Goal: Information Seeking & Learning: Learn about a topic

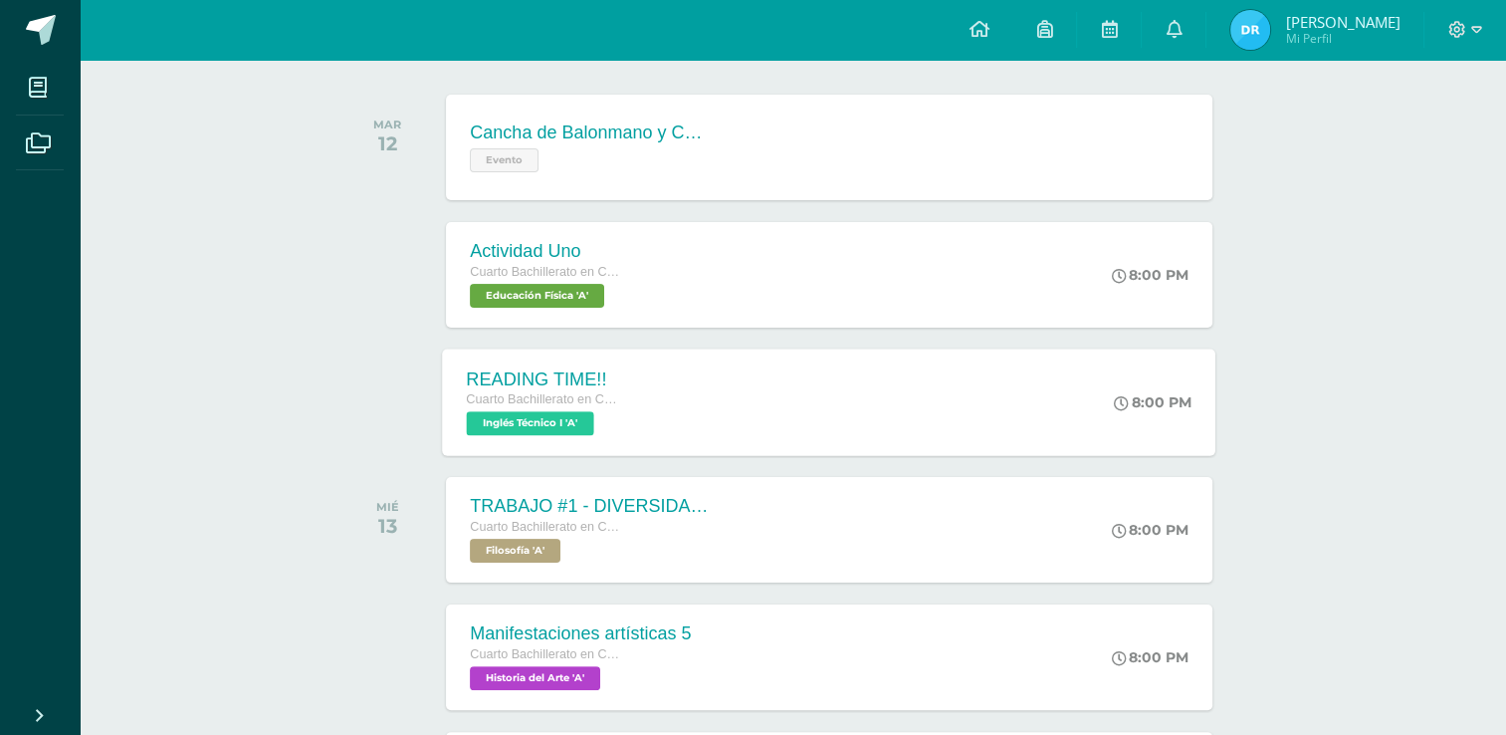
scroll to position [597, 0]
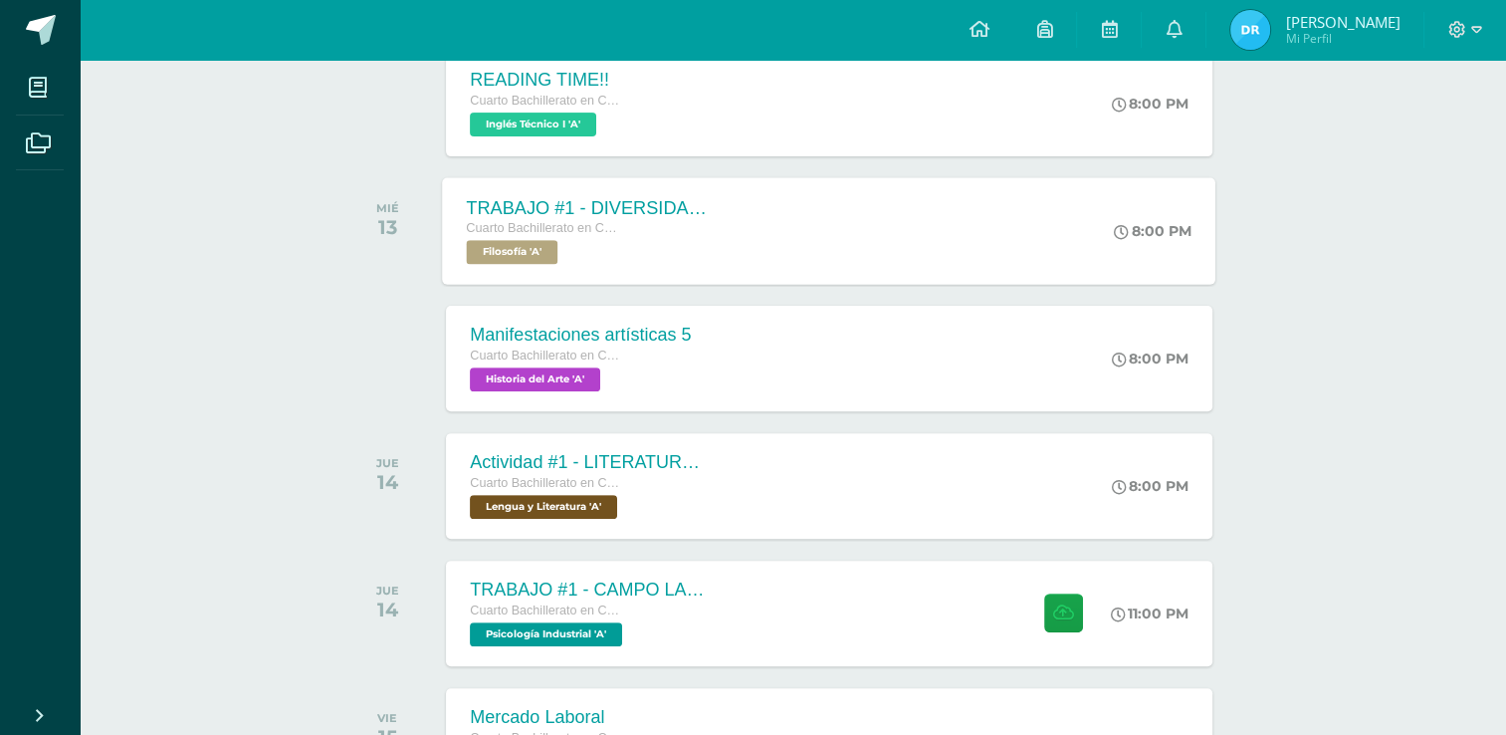
click at [657, 237] on div "Cuarto Bachillerato en CCLL con Orientación en Diseño Gráfico" at bounding box center [587, 229] width 241 height 22
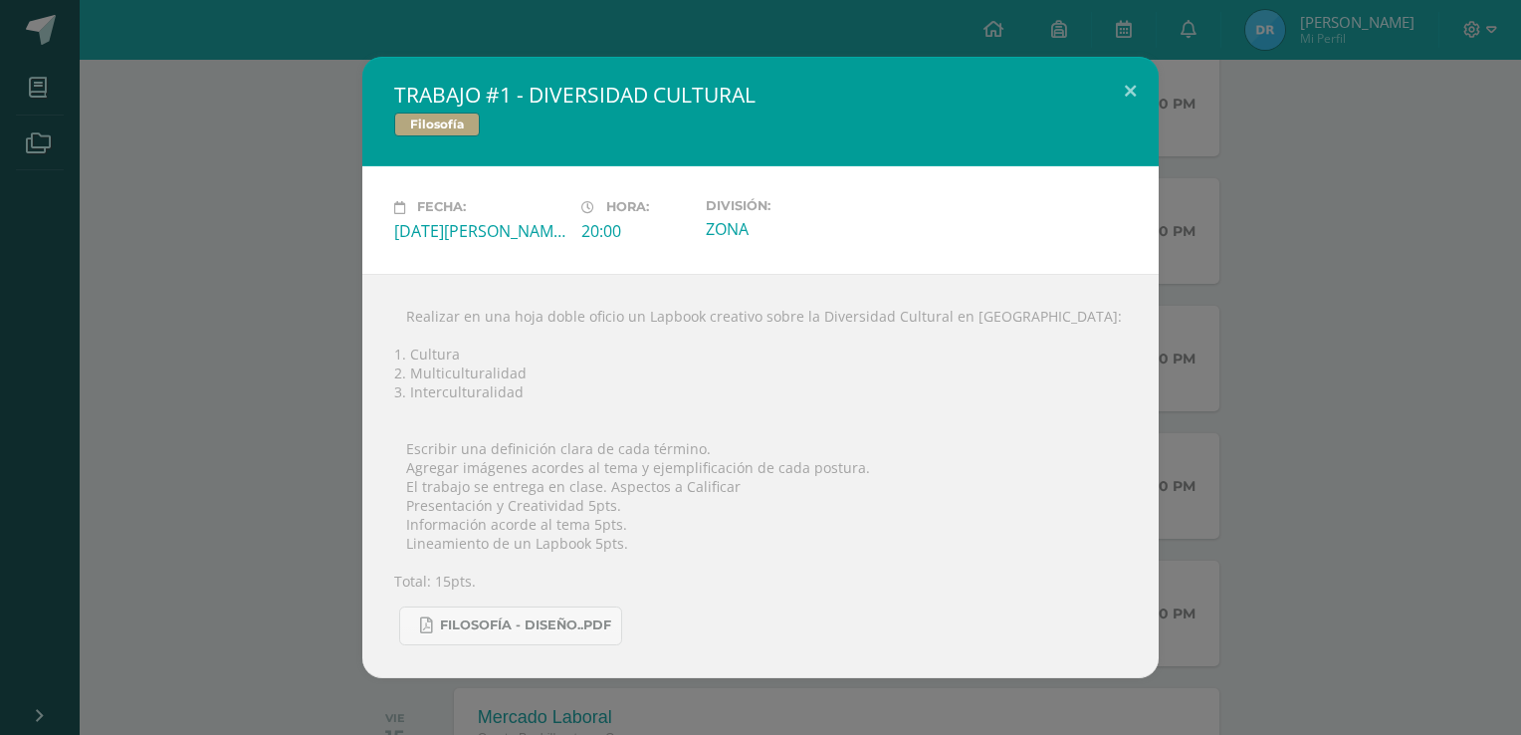
click at [182, 313] on div "TRABAJO #1 - DIVERSIDAD CULTURAL Filosofía Fecha: [DATE][PERSON_NAME] Hora: 20:…" at bounding box center [760, 367] width 1505 height 620
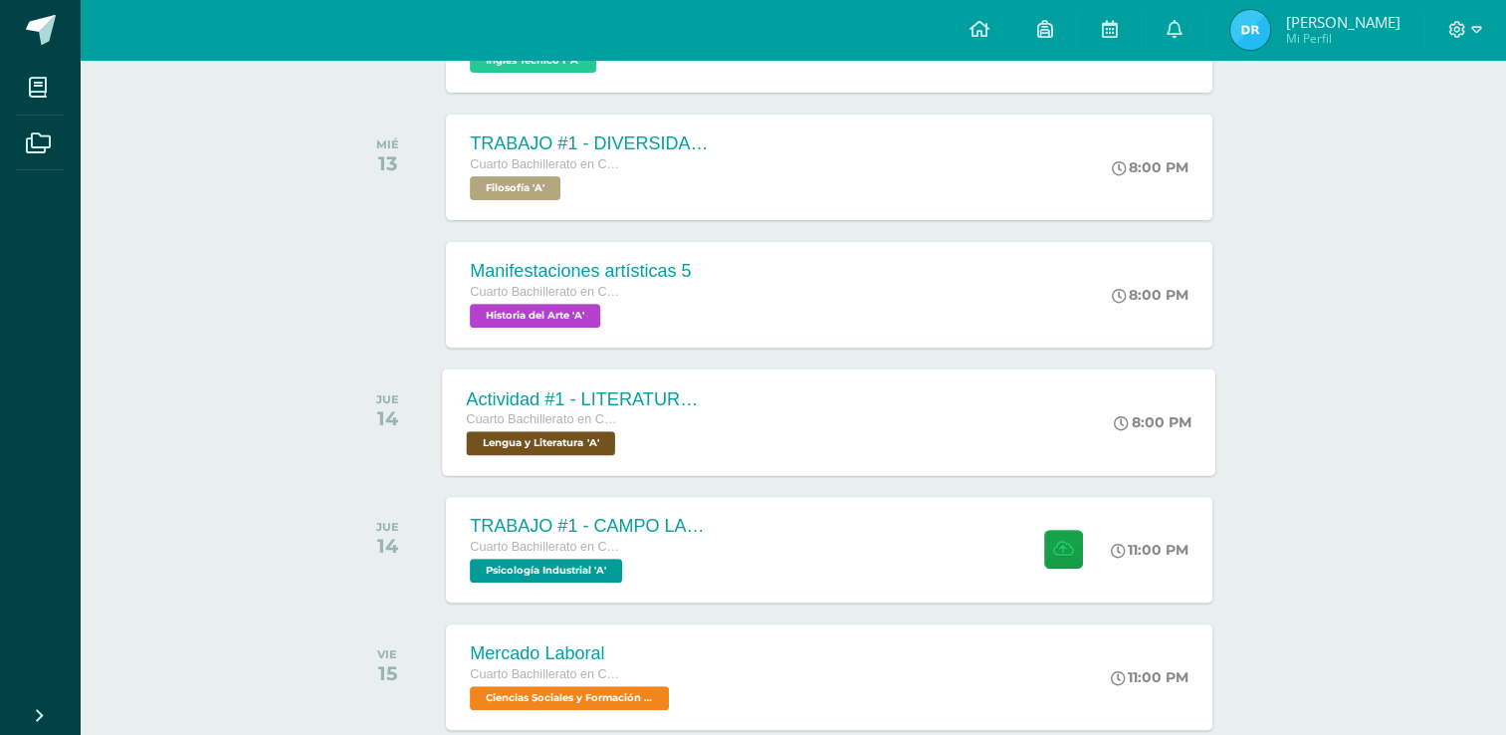
scroll to position [697, 0]
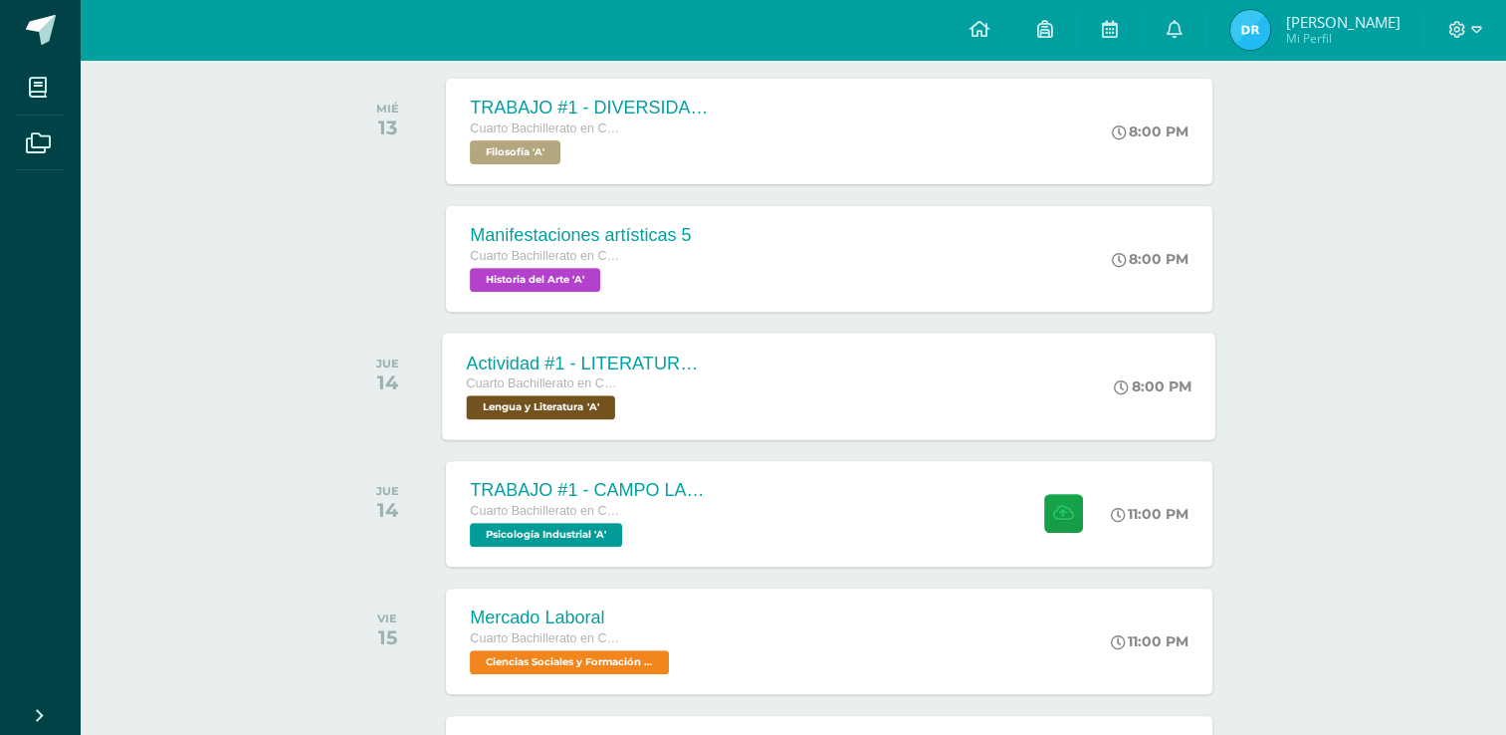
click at [629, 388] on div "Cuarto Bachillerato en CCLL con Orientación en Diseño Gráfico" at bounding box center [587, 384] width 241 height 22
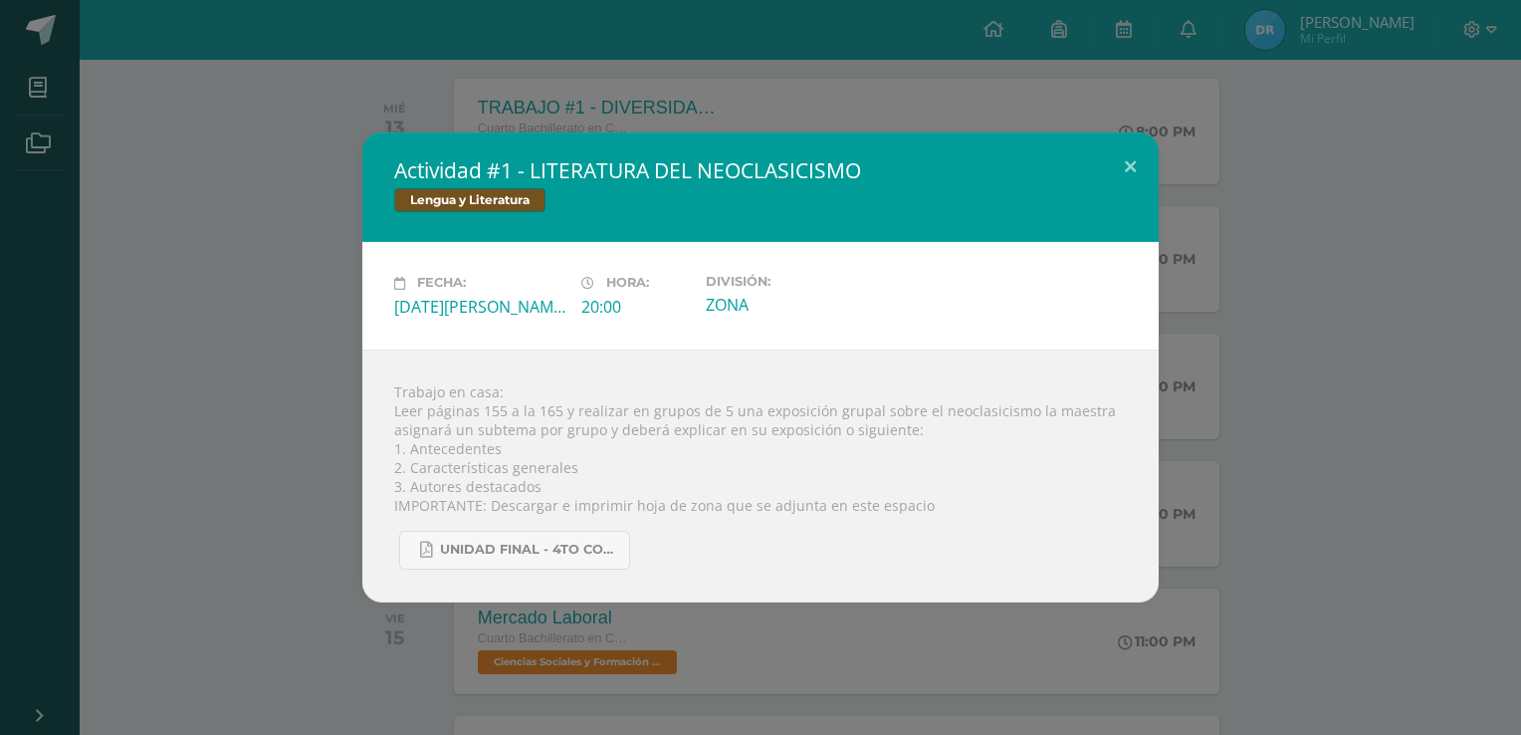
click at [335, 173] on div "Actividad #1 - LITERATURA DEL NEOCLASICISMO Lengua y Literatura Fecha: [DATE][P…" at bounding box center [760, 366] width 1505 height 469
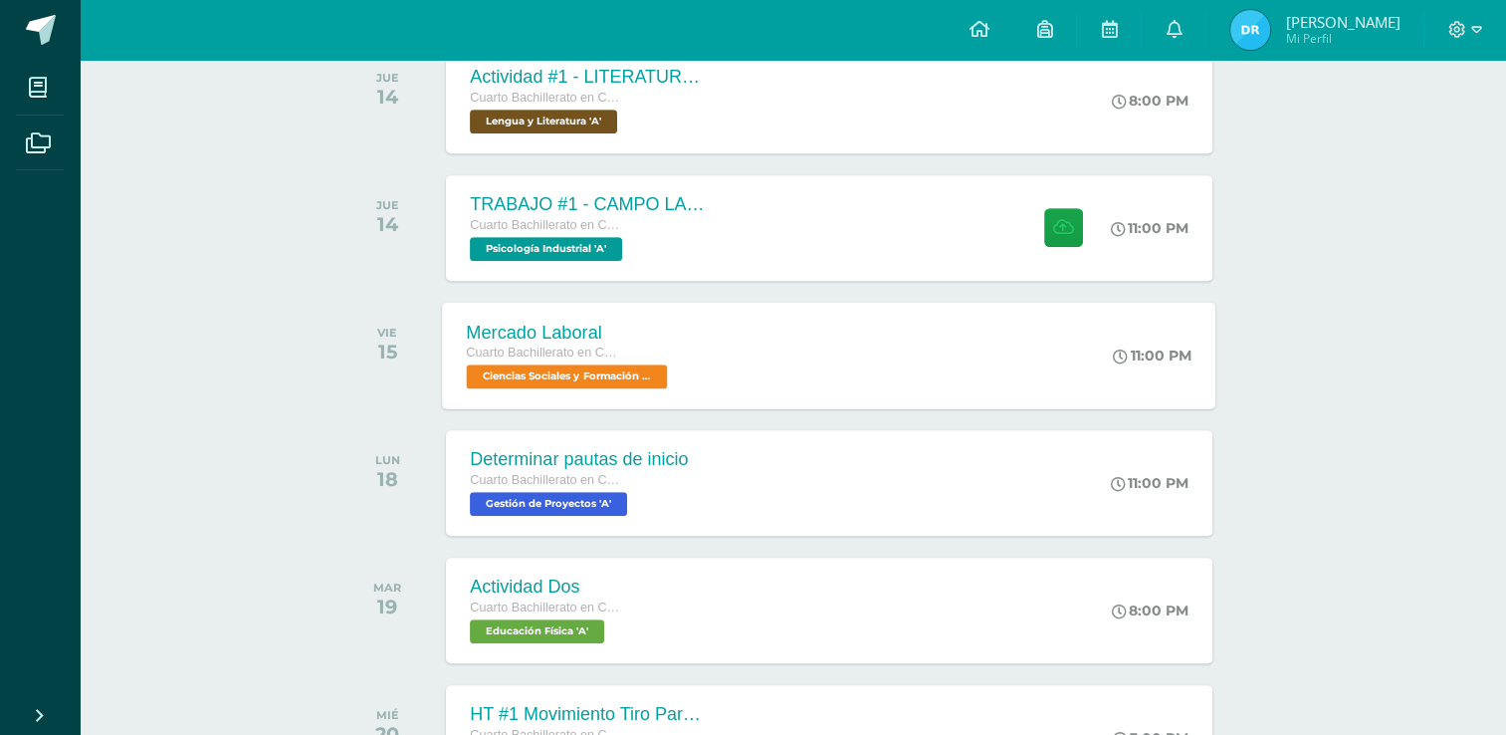
scroll to position [996, 0]
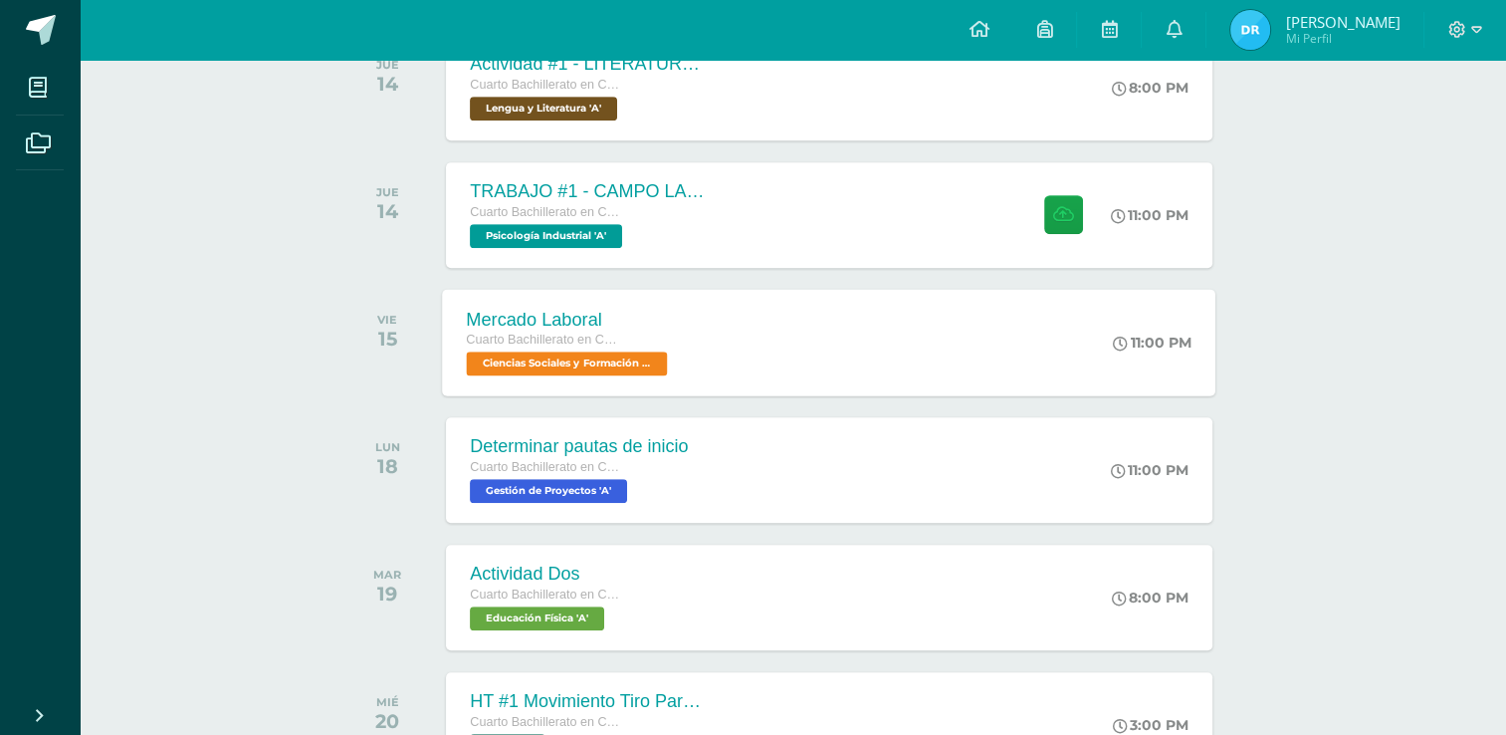
click at [730, 355] on div "Mercado Laboral Cuarto Bachillerato en CCLL con Orientación en Diseño Gráfico C…" at bounding box center [830, 342] width 774 height 107
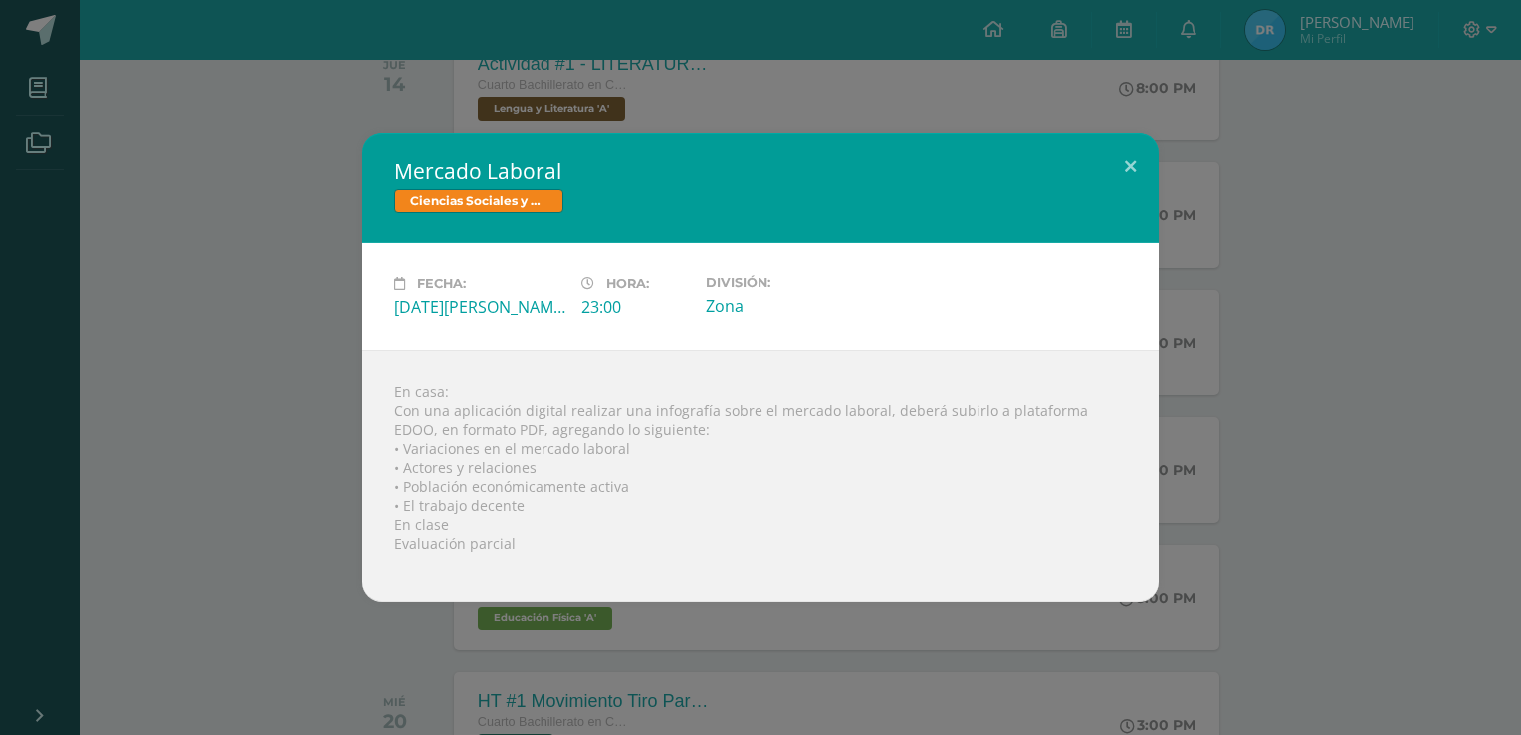
click at [334, 439] on div "Mercado Laboral Ciencias Sociales y Formación Ciudadana Fecha: [DATE][PERSON_NA…" at bounding box center [760, 367] width 1505 height 468
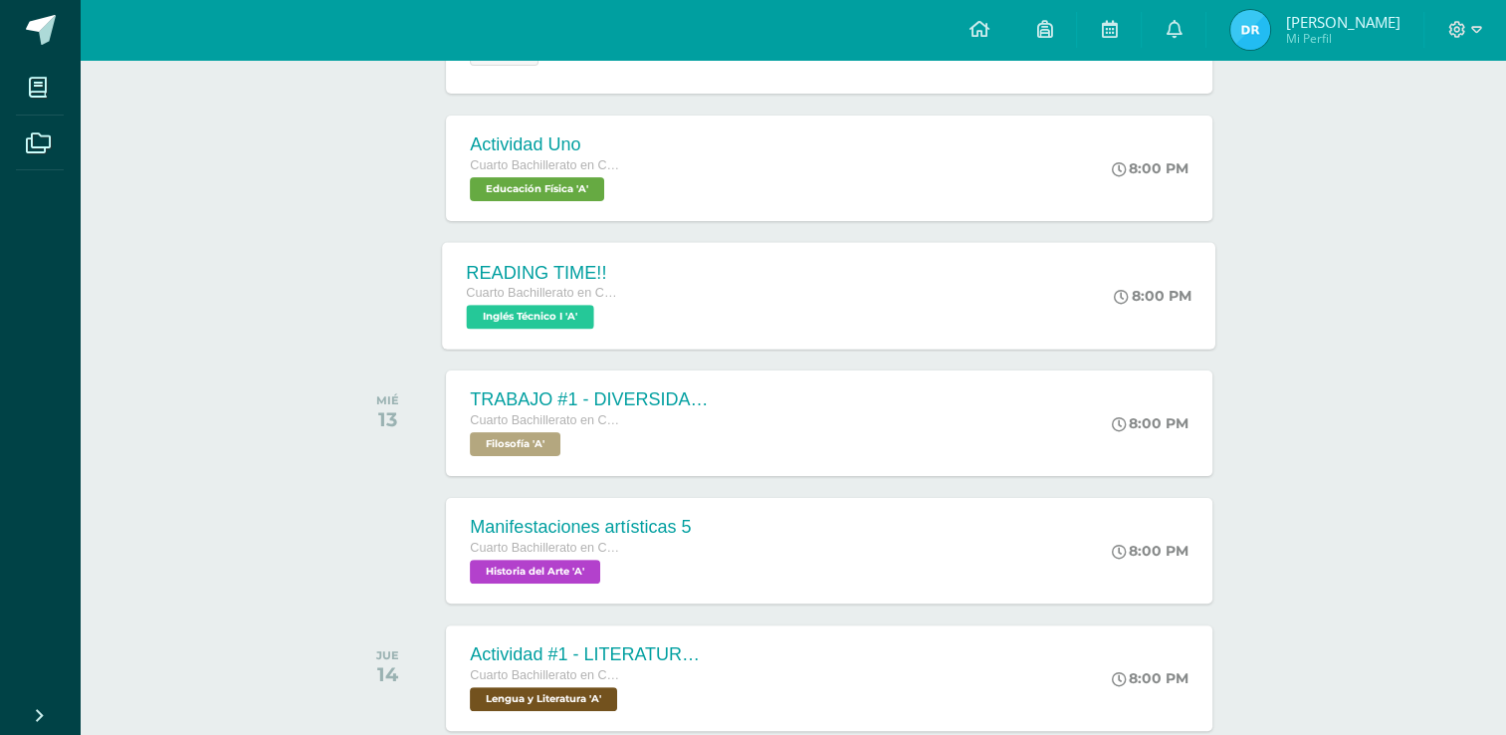
scroll to position [398, 0]
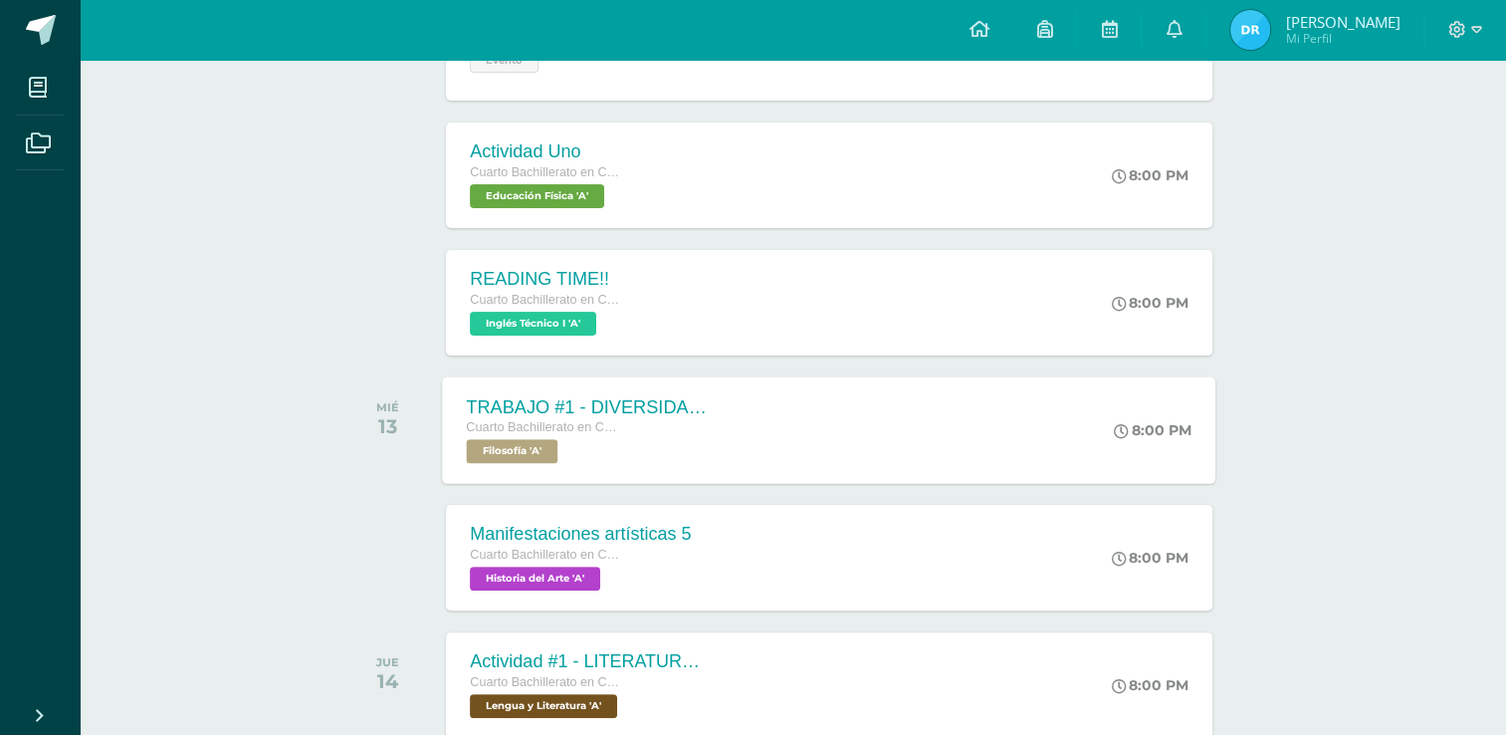
click at [585, 426] on span "Cuarto Bachillerato en CCLL con Orientación en Diseño Gráfico" at bounding box center [542, 427] width 151 height 14
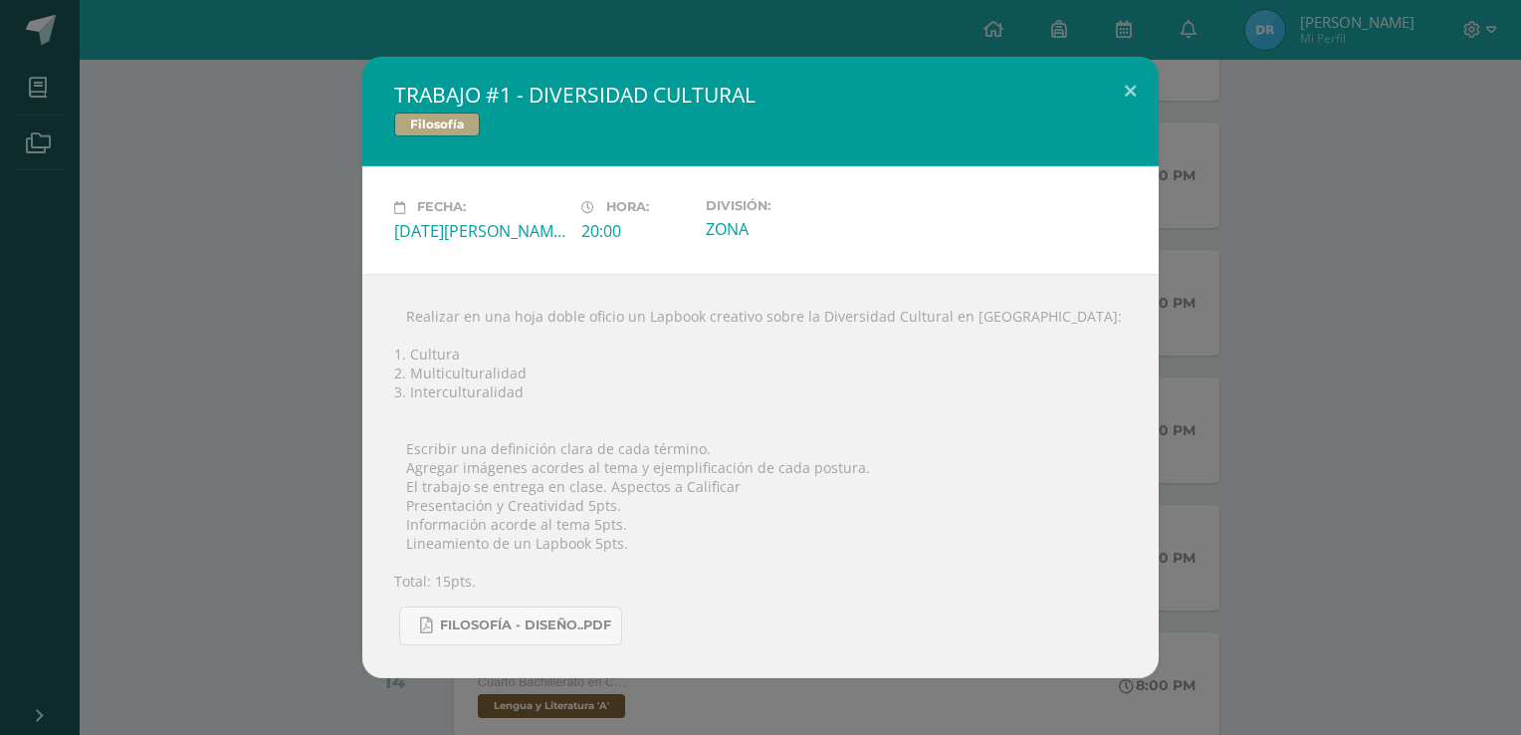
click at [223, 186] on div "TRABAJO #1 - DIVERSIDAD CULTURAL Filosofía Fecha: [DATE][PERSON_NAME] Hora: 20:…" at bounding box center [760, 367] width 1505 height 620
